Goal: Information Seeking & Learning: Learn about a topic

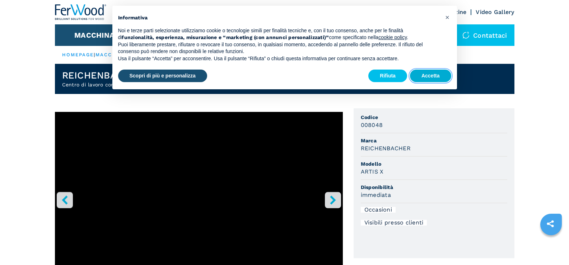
click at [425, 74] on button "Accetta" at bounding box center [430, 76] width 41 height 13
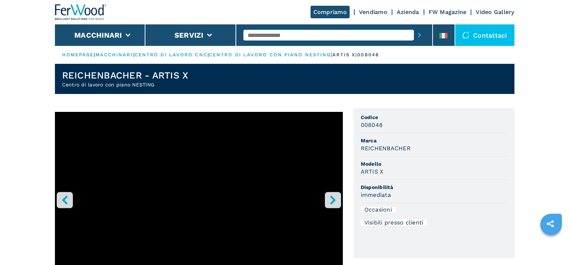
scroll to position [232, 0]
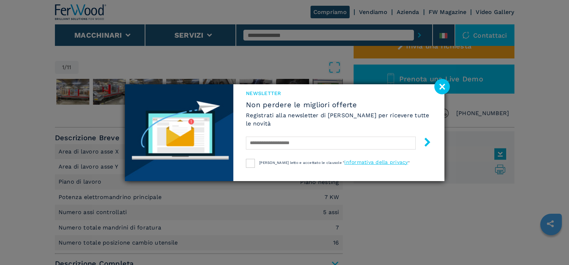
click at [251, 95] on div "NEWSLETTER Non perdere le migliori offerte Registrati alla newsletter di [PERSO…" at bounding box center [339, 121] width 211 height 75
click at [448, 86] on image at bounding box center [442, 86] width 15 height 15
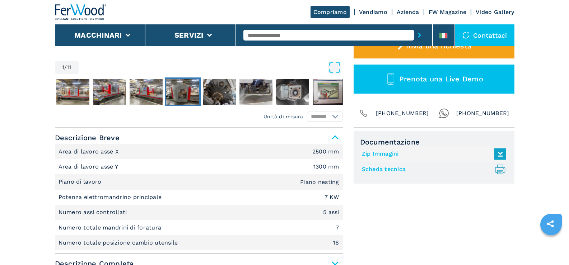
click at [175, 86] on img "Go to Slide 5" at bounding box center [182, 92] width 33 height 26
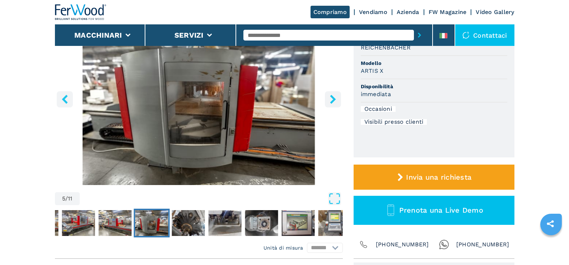
scroll to position [72, 0]
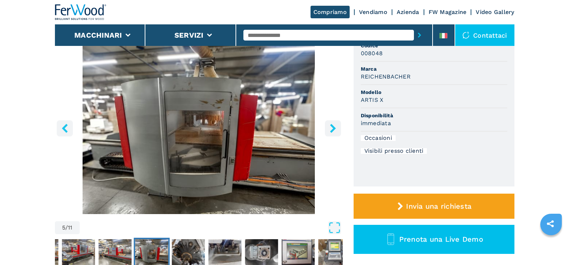
click at [331, 133] on icon "right-button" at bounding box center [333, 128] width 9 height 9
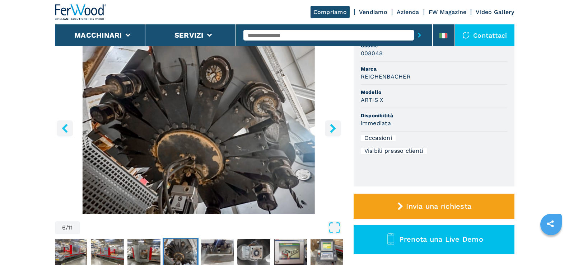
click at [331, 133] on icon "right-button" at bounding box center [333, 128] width 9 height 9
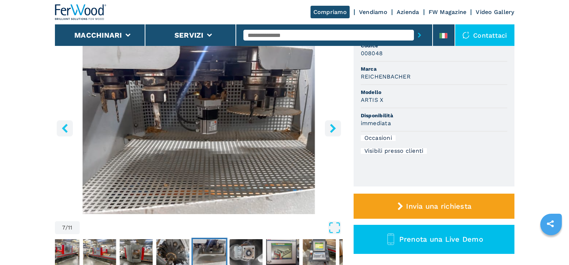
click at [331, 133] on icon "right-button" at bounding box center [333, 128] width 9 height 9
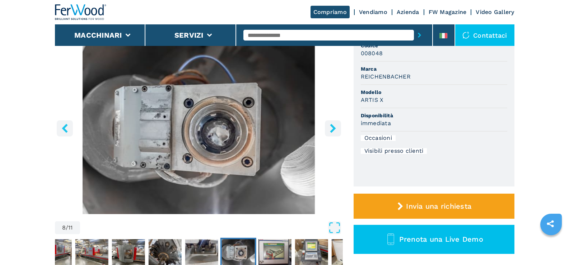
click at [331, 133] on icon "right-button" at bounding box center [333, 128] width 9 height 9
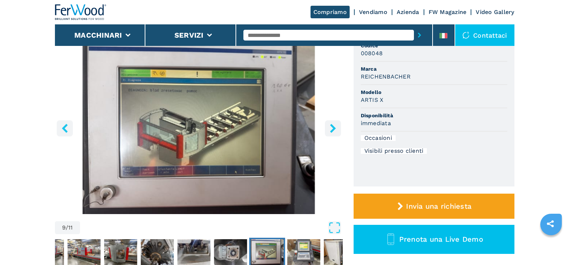
click at [331, 131] on icon "right-button" at bounding box center [333, 128] width 6 height 9
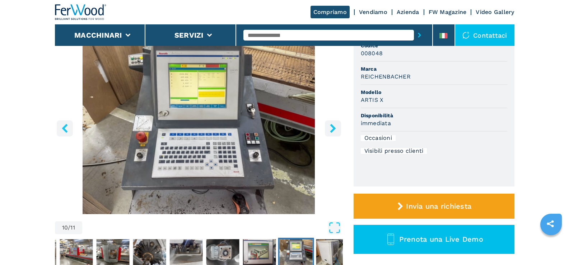
click at [331, 131] on icon "right-button" at bounding box center [333, 128] width 6 height 9
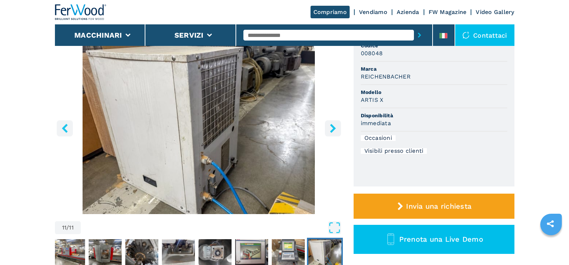
click at [331, 131] on icon "right-button" at bounding box center [333, 128] width 6 height 9
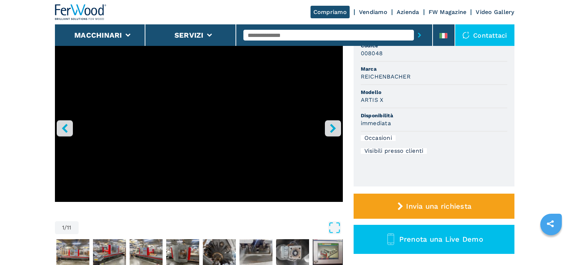
click at [331, 131] on icon "right-button" at bounding box center [333, 128] width 6 height 9
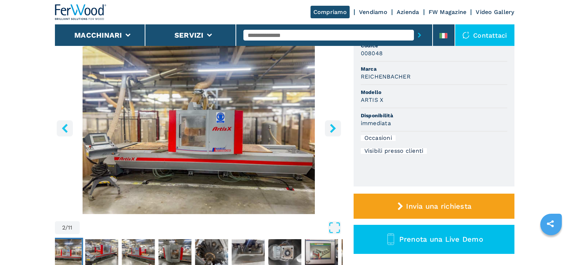
click at [331, 131] on icon "right-button" at bounding box center [333, 128] width 6 height 9
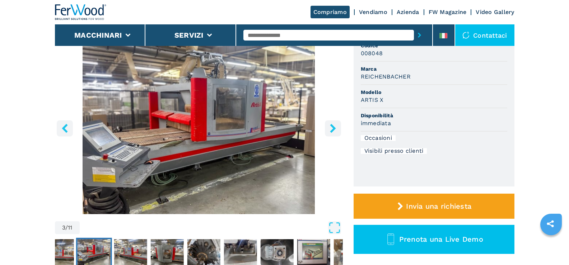
click at [332, 130] on icon "right-button" at bounding box center [333, 128] width 6 height 9
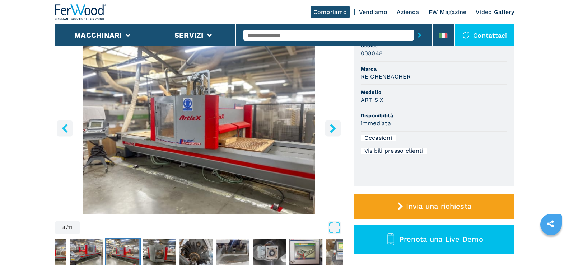
click at [332, 130] on icon "right-button" at bounding box center [333, 128] width 6 height 9
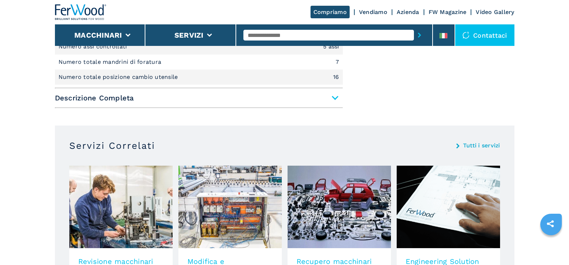
scroll to position [0, 0]
